Goal: Find specific page/section: Find specific page/section

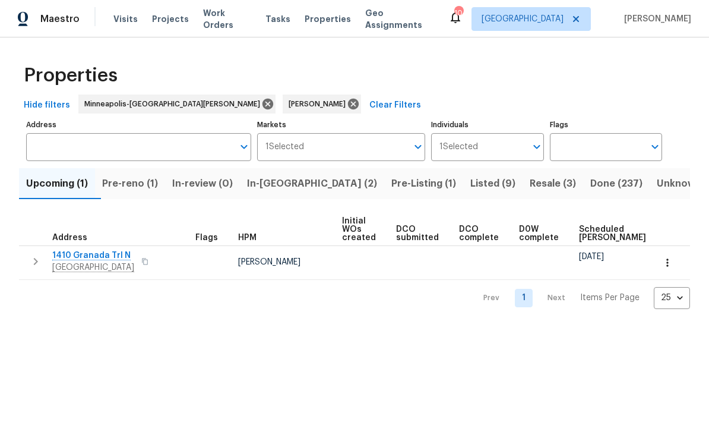
click at [391, 186] on span "Pre-Listing (1)" at bounding box center [423, 183] width 65 height 17
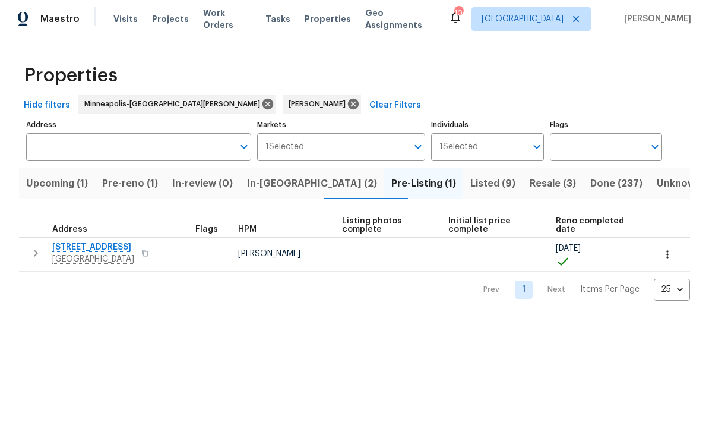
click at [99, 242] on span "[STREET_ADDRESS]" at bounding box center [93, 247] width 82 height 12
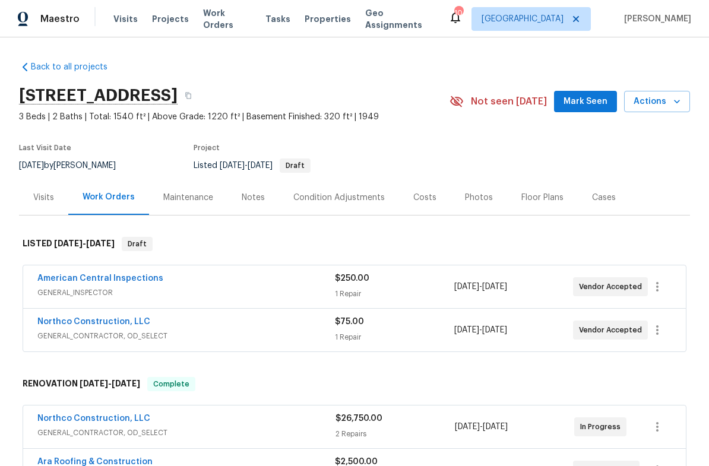
click at [487, 196] on div "Photos" at bounding box center [479, 197] width 56 height 35
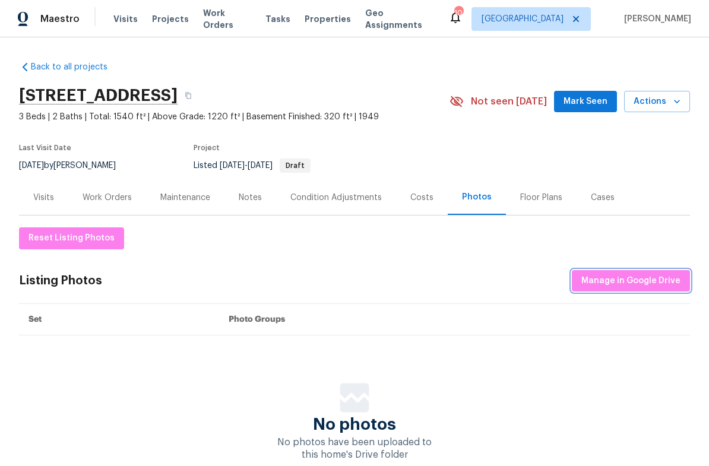
click at [641, 280] on span "Manage in Google Drive" at bounding box center [630, 281] width 99 height 15
